Goal: Information Seeking & Learning: Learn about a topic

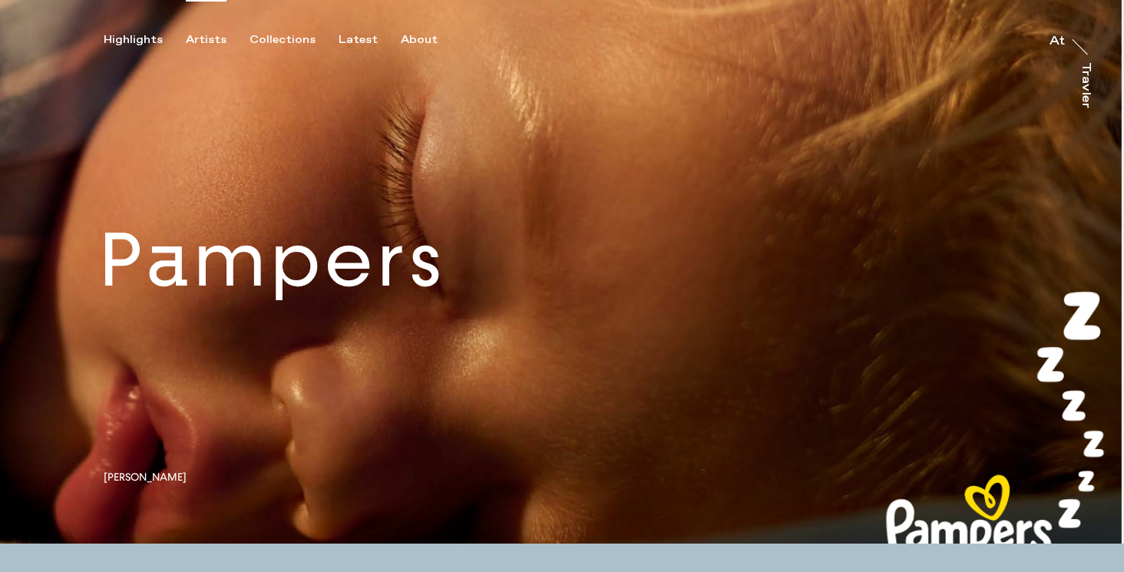
click at [195, 39] on div "Artists" at bounding box center [206, 40] width 41 height 14
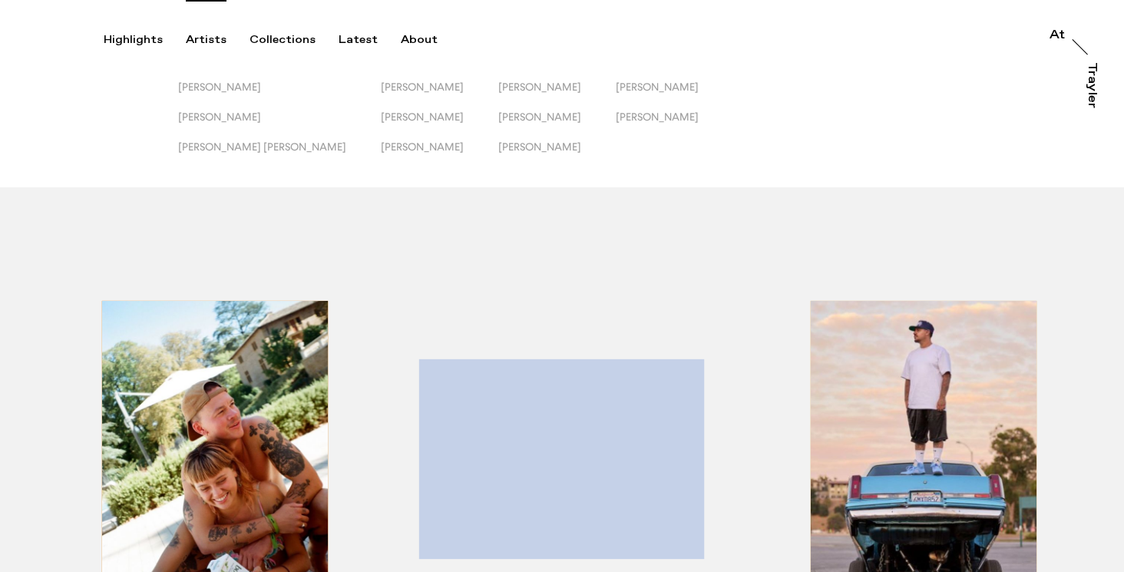
click at [616, 124] on button "[PERSON_NAME]" at bounding box center [674, 126] width 117 height 30
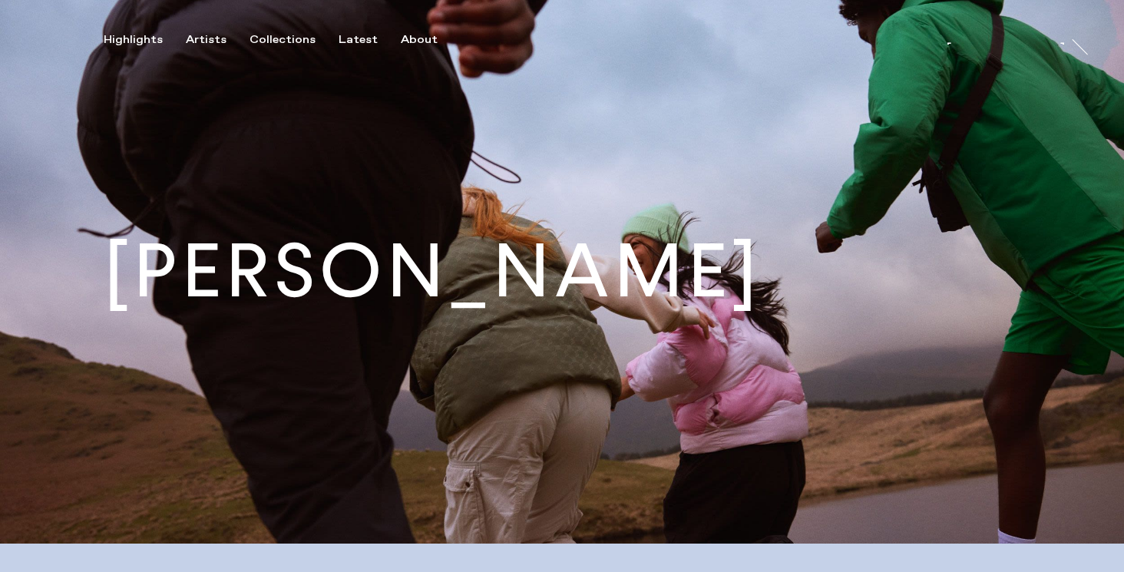
click at [601, 114] on img at bounding box center [562, 271] width 1124 height 543
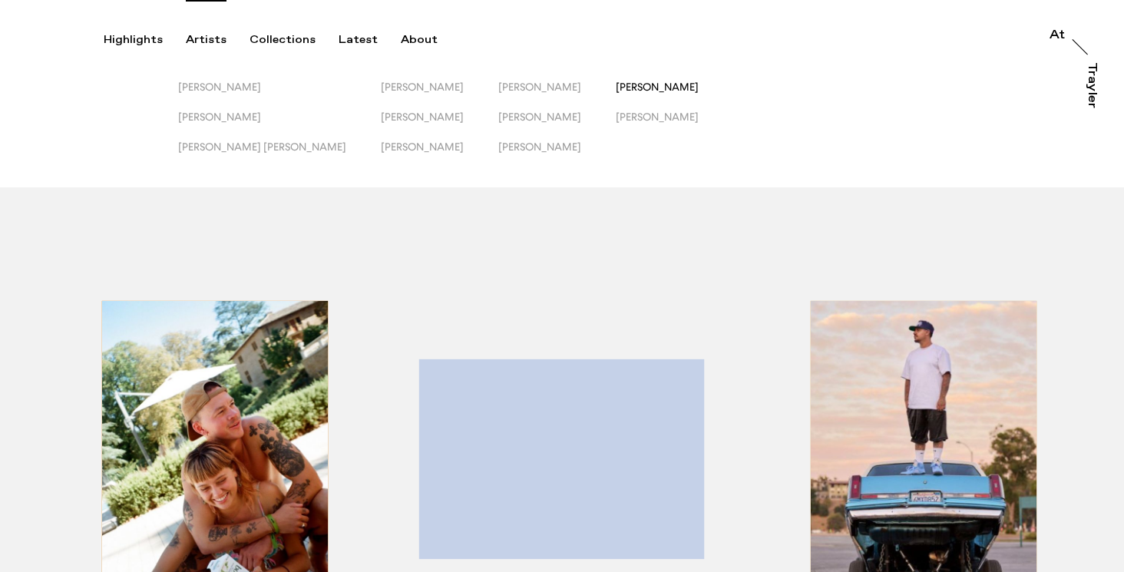
click at [616, 81] on span "[PERSON_NAME]" at bounding box center [657, 87] width 83 height 12
click at [381, 141] on span "[PERSON_NAME]" at bounding box center [422, 146] width 83 height 12
click at [381, 142] on span "[PERSON_NAME]" at bounding box center [422, 146] width 83 height 12
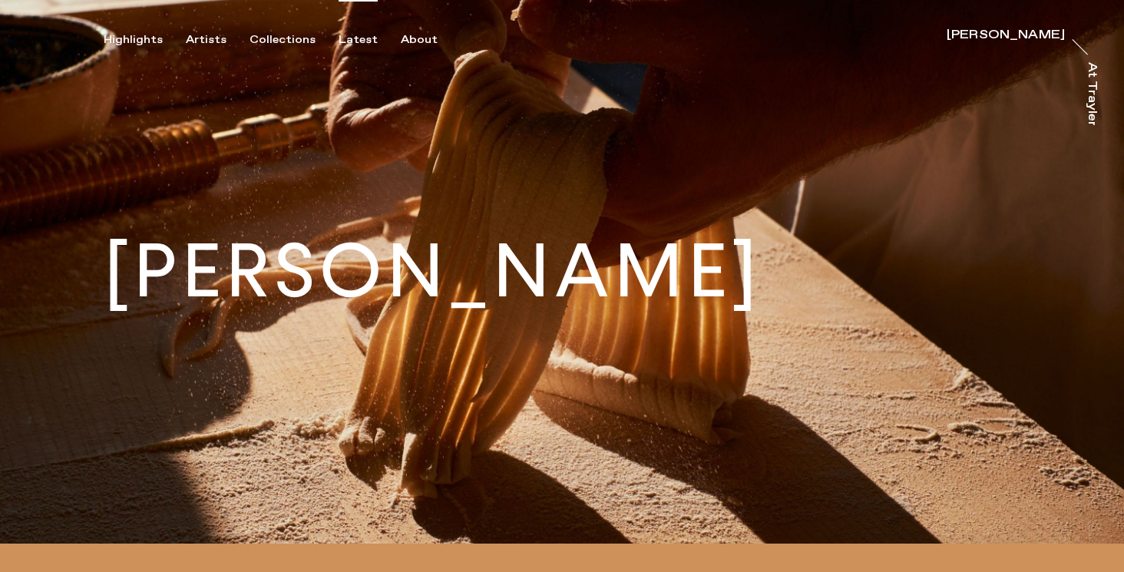
click at [356, 42] on div "Latest" at bounding box center [357, 40] width 39 height 14
click at [357, 42] on div "Latest" at bounding box center [357, 40] width 39 height 14
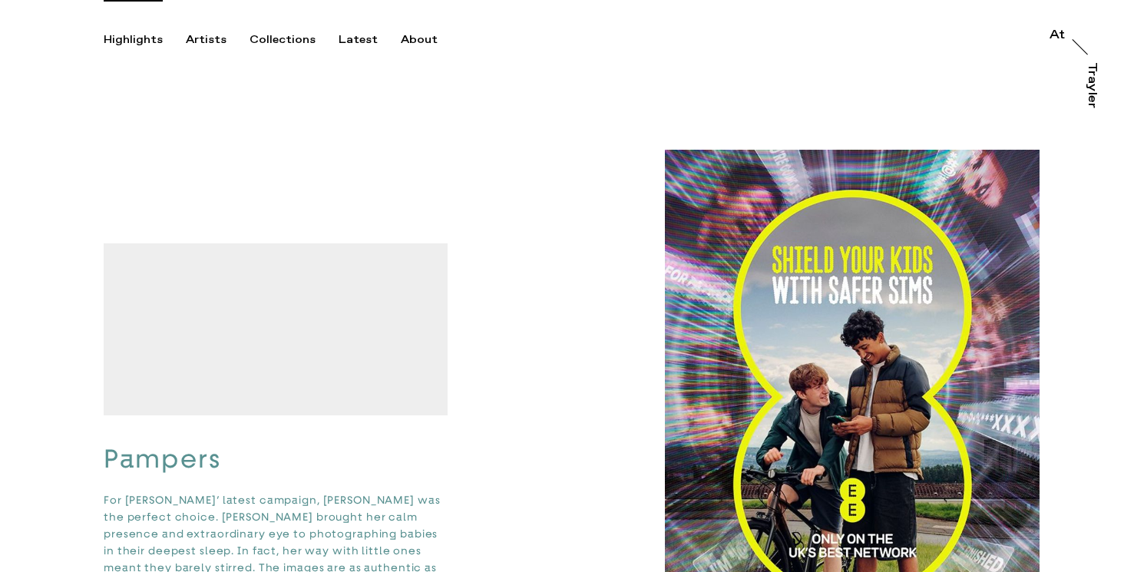
click at [144, 43] on div "Highlights" at bounding box center [133, 40] width 59 height 14
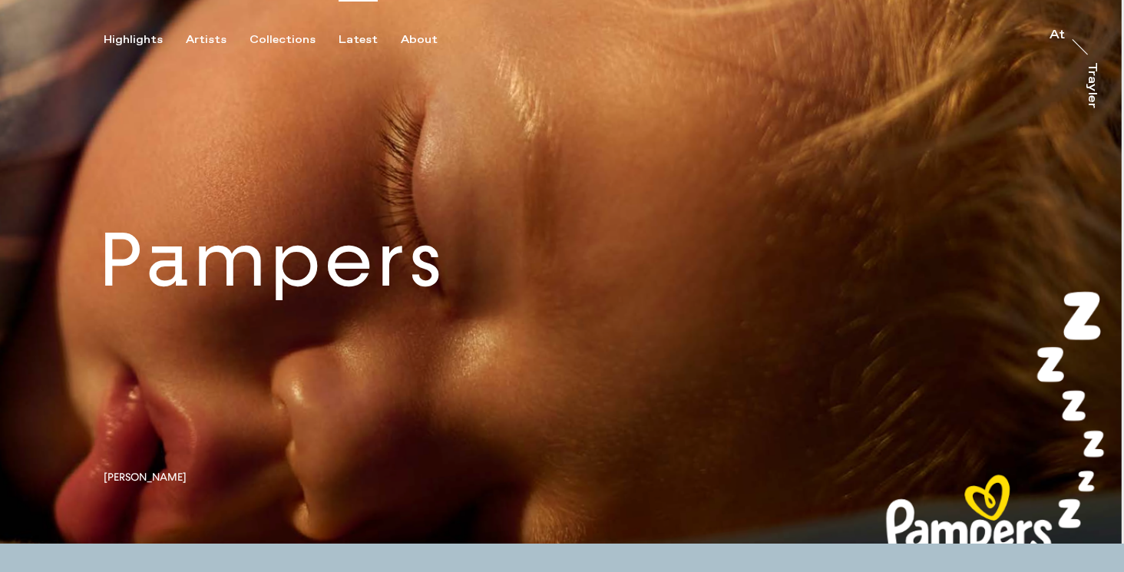
click at [362, 45] on div "Latest" at bounding box center [357, 40] width 39 height 14
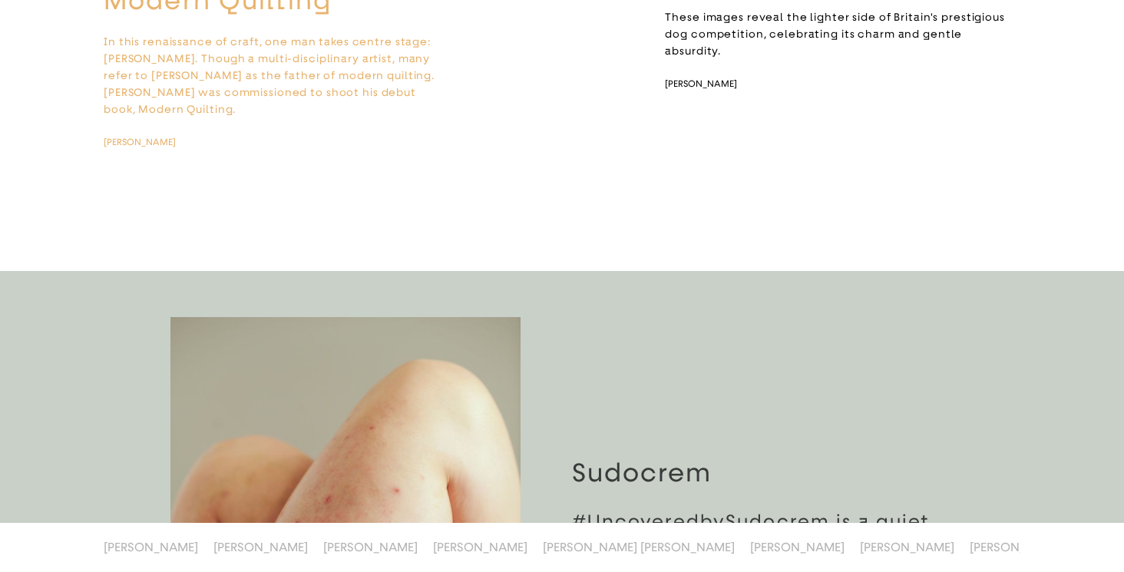
scroll to position [5985, 0]
